Goal: Task Accomplishment & Management: Manage account settings

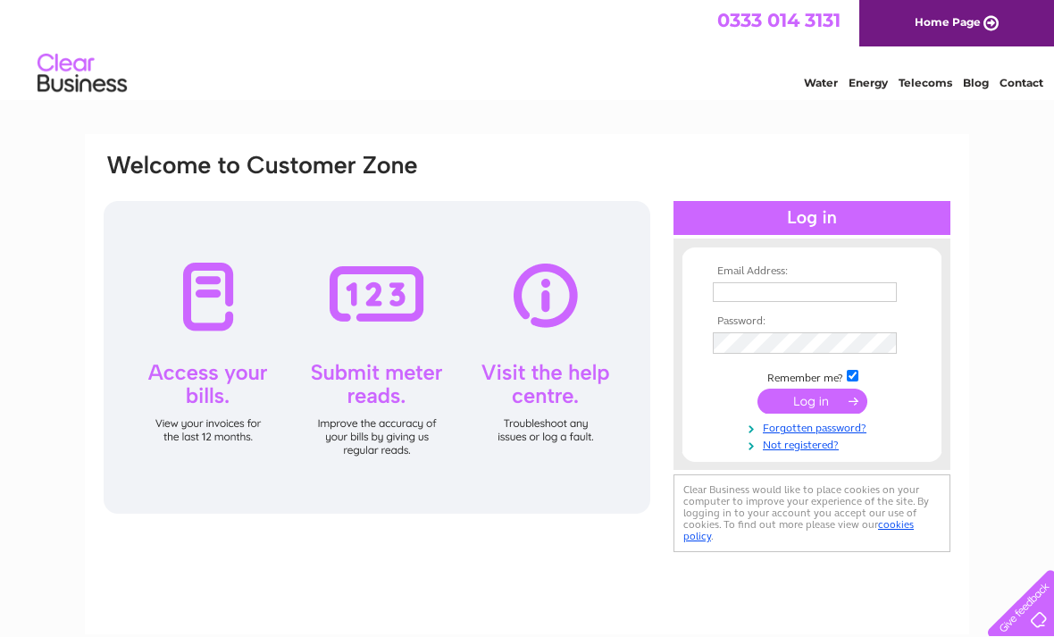
click at [842, 289] on input "text" at bounding box center [805, 292] width 184 height 20
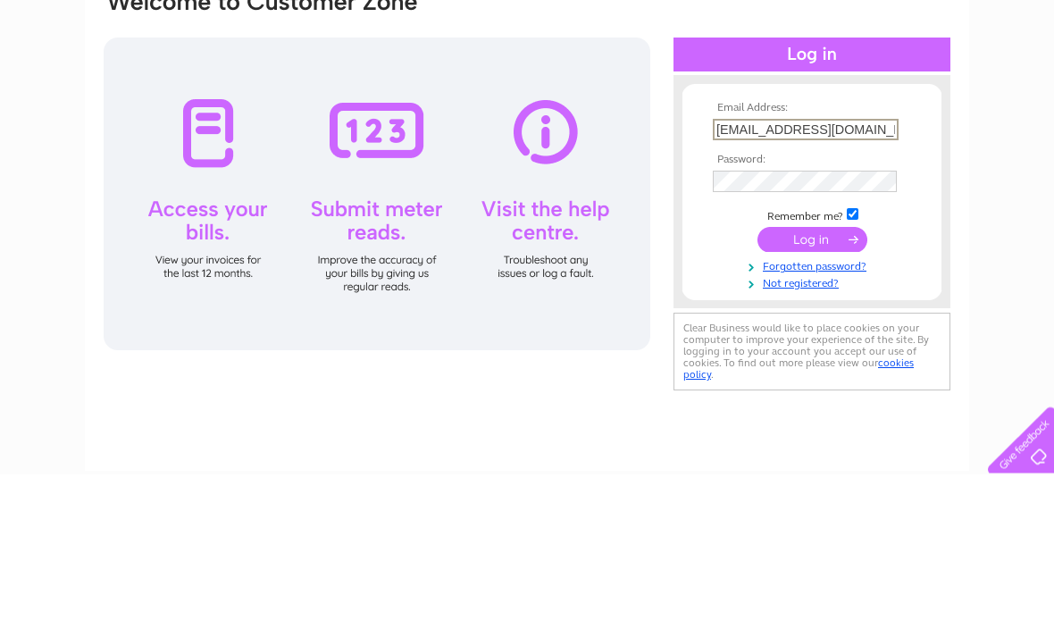
type input "[EMAIL_ADDRESS][DOMAIN_NAME]"
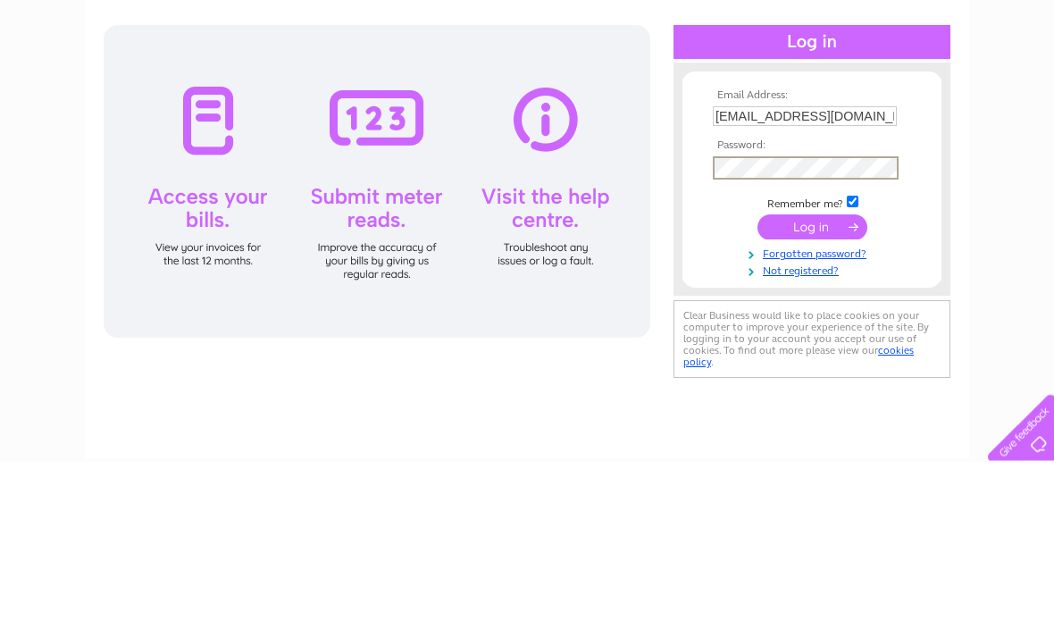
click at [813, 391] on input "submit" at bounding box center [813, 403] width 110 height 25
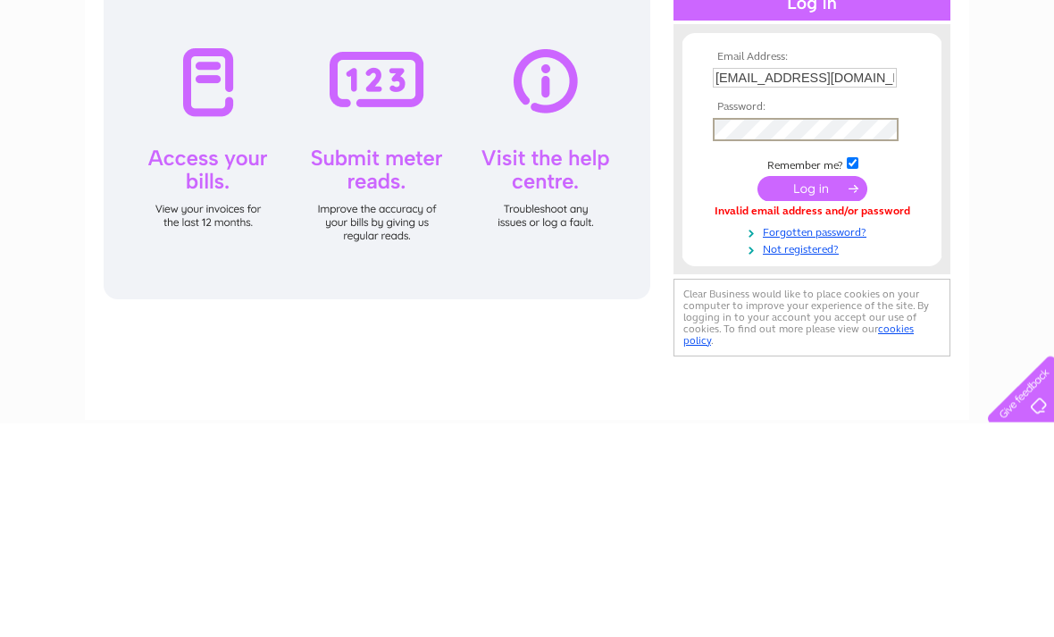
click at [837, 391] on input "submit" at bounding box center [813, 403] width 110 height 25
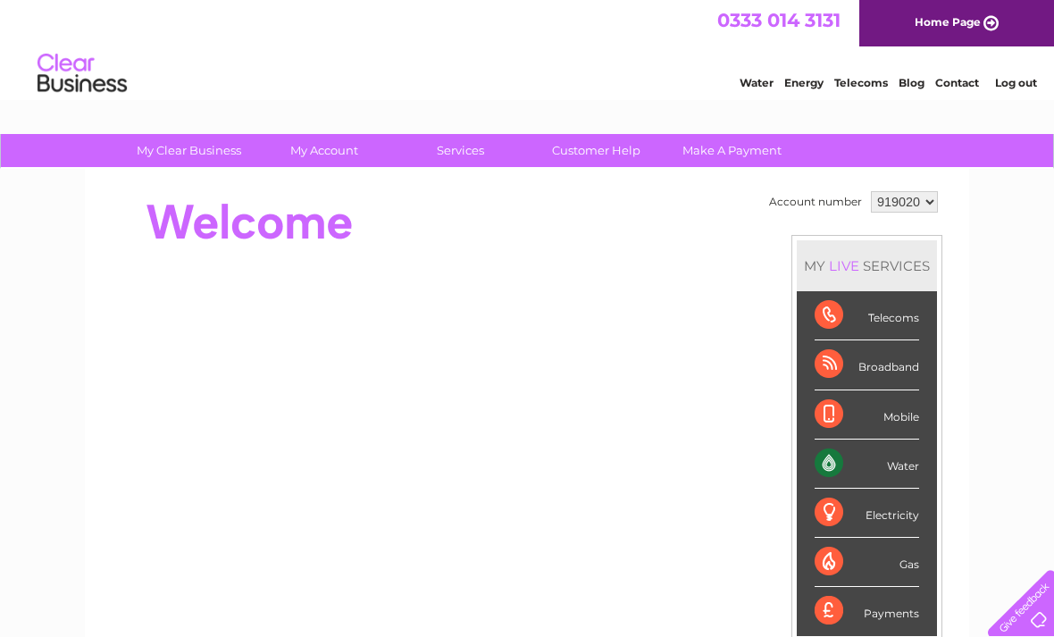
click at [943, 197] on td "919020 919021 919022 919023 919024" at bounding box center [905, 202] width 76 height 30
click at [932, 195] on select "919020 919021 919022 919023 919024" at bounding box center [904, 201] width 67 height 21
select select "919022"
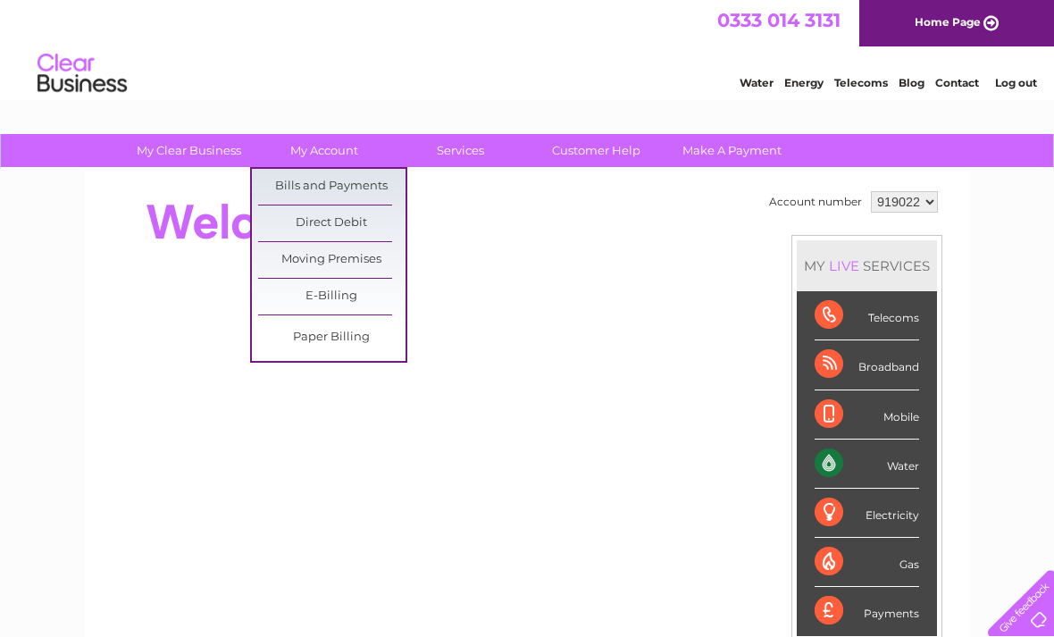
click at [370, 185] on link "Bills and Payments" at bounding box center [331, 187] width 147 height 36
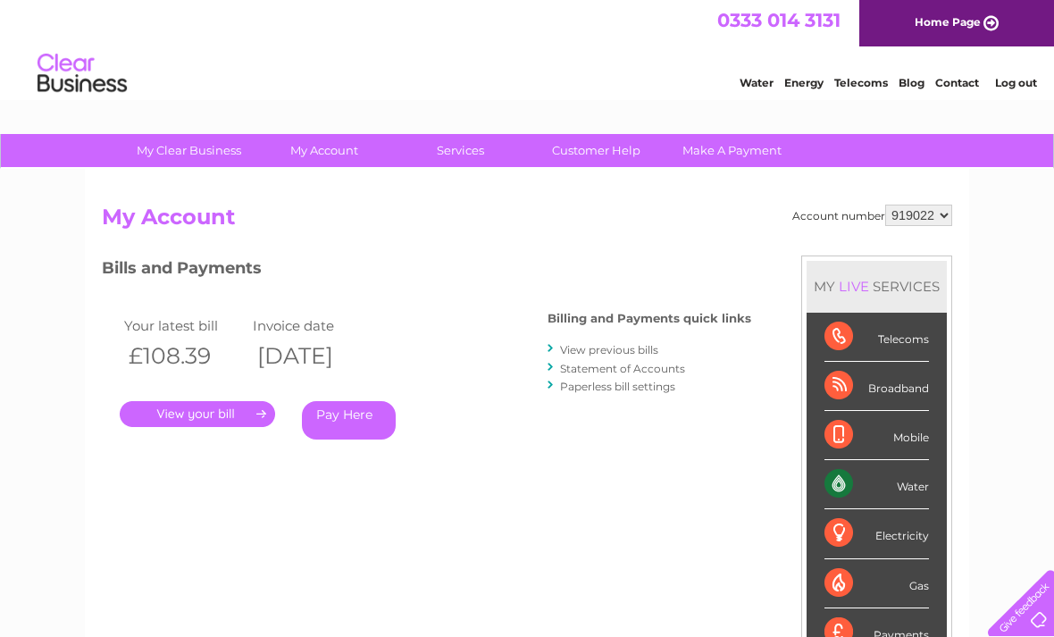
click at [218, 410] on link "." at bounding box center [197, 414] width 155 height 26
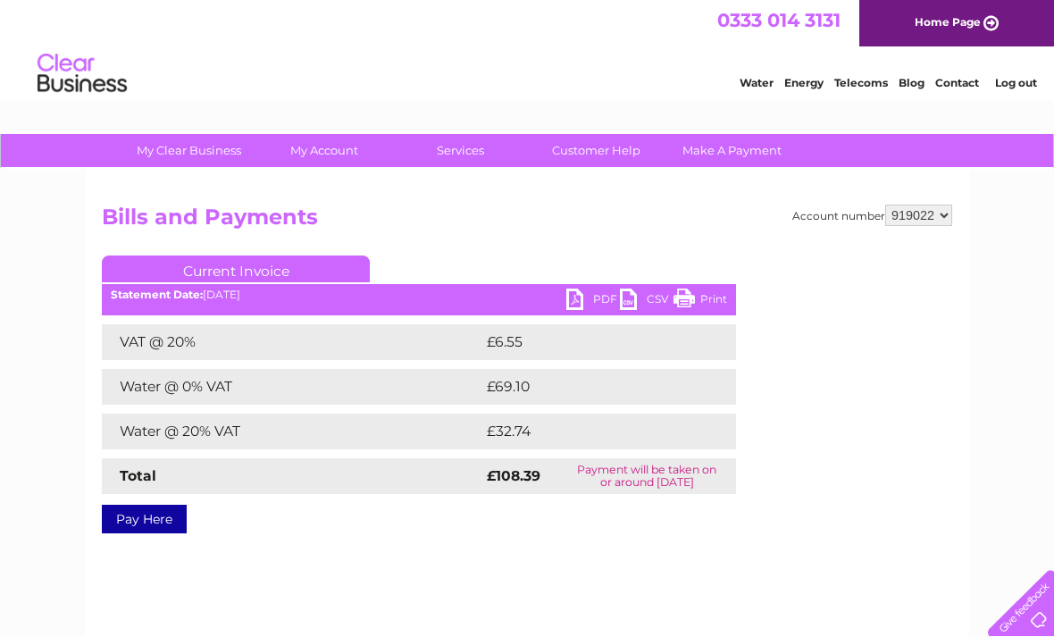
click at [585, 302] on link "PDF" at bounding box center [594, 302] width 54 height 26
